Goal: Navigation & Orientation: Find specific page/section

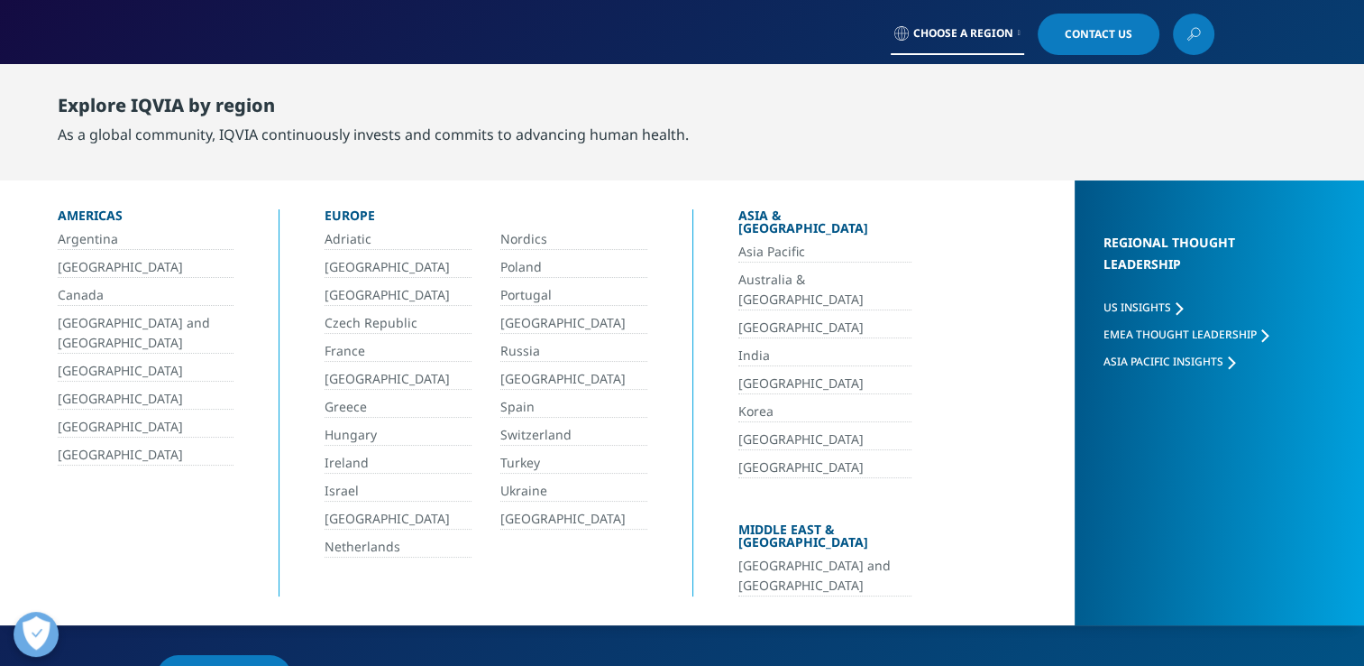
click at [115, 322] on link "[GEOGRAPHIC_DATA] and [GEOGRAPHIC_DATA]" at bounding box center [146, 333] width 176 height 41
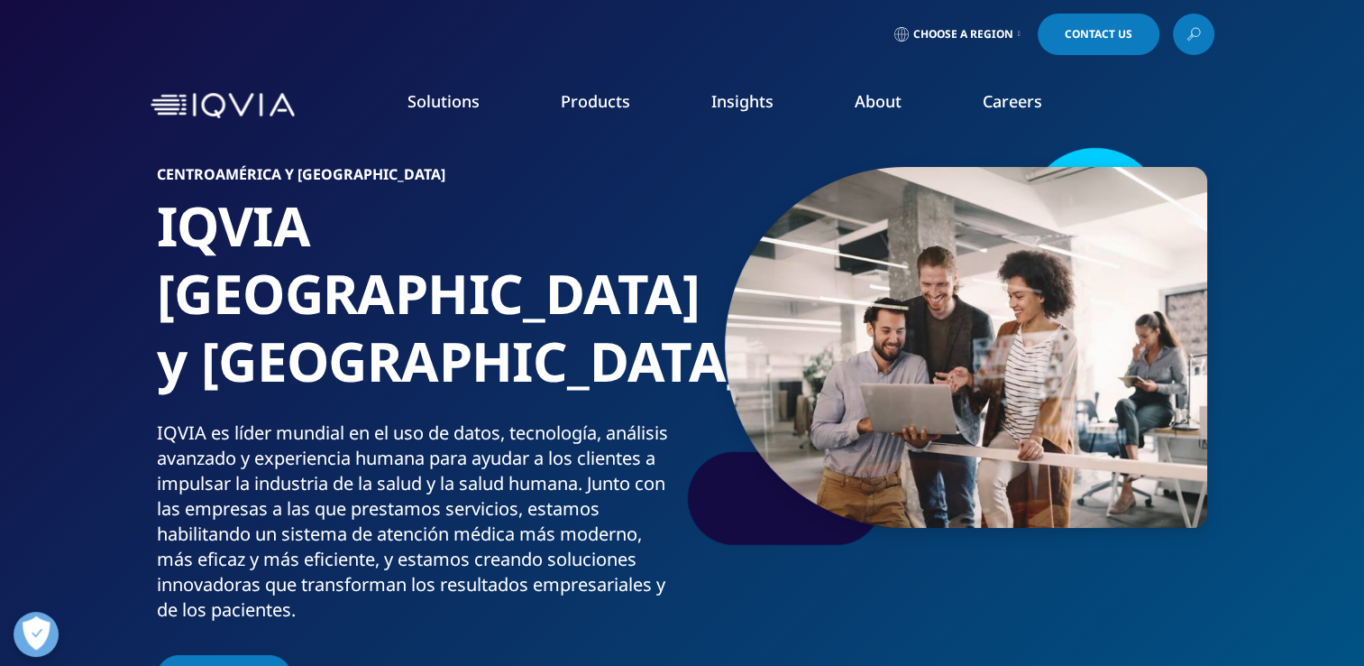
click at [1005, 112] on link "Careers" at bounding box center [1013, 101] width 60 height 22
click at [1205, 32] on link at bounding box center [1193, 34] width 41 height 41
